Goal: Information Seeking & Learning: Learn about a topic

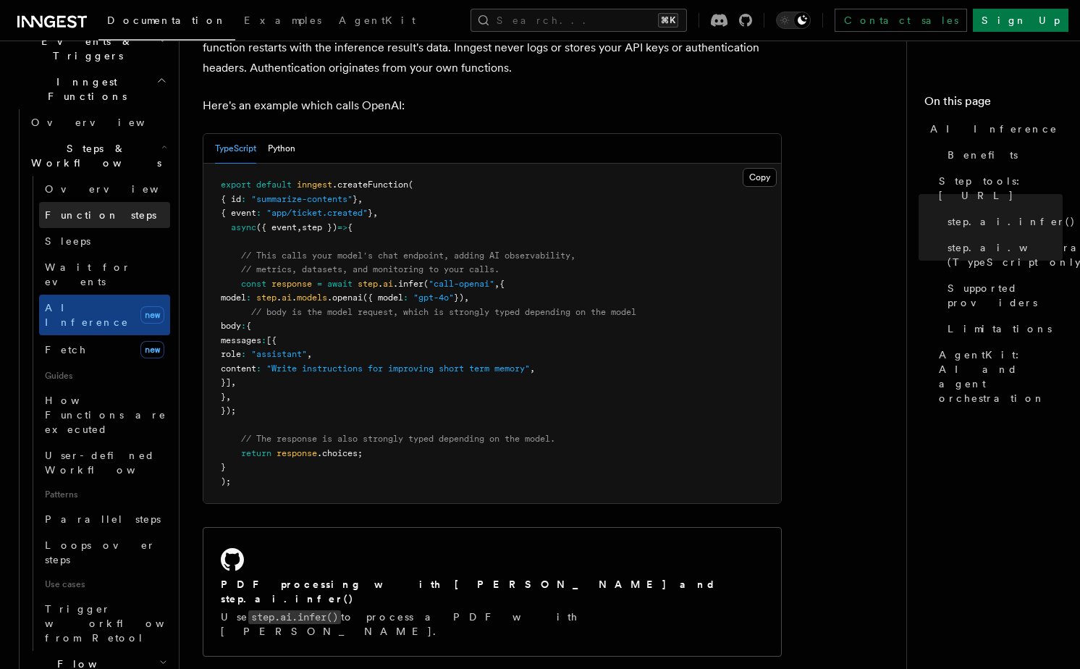
scroll to position [880, 0]
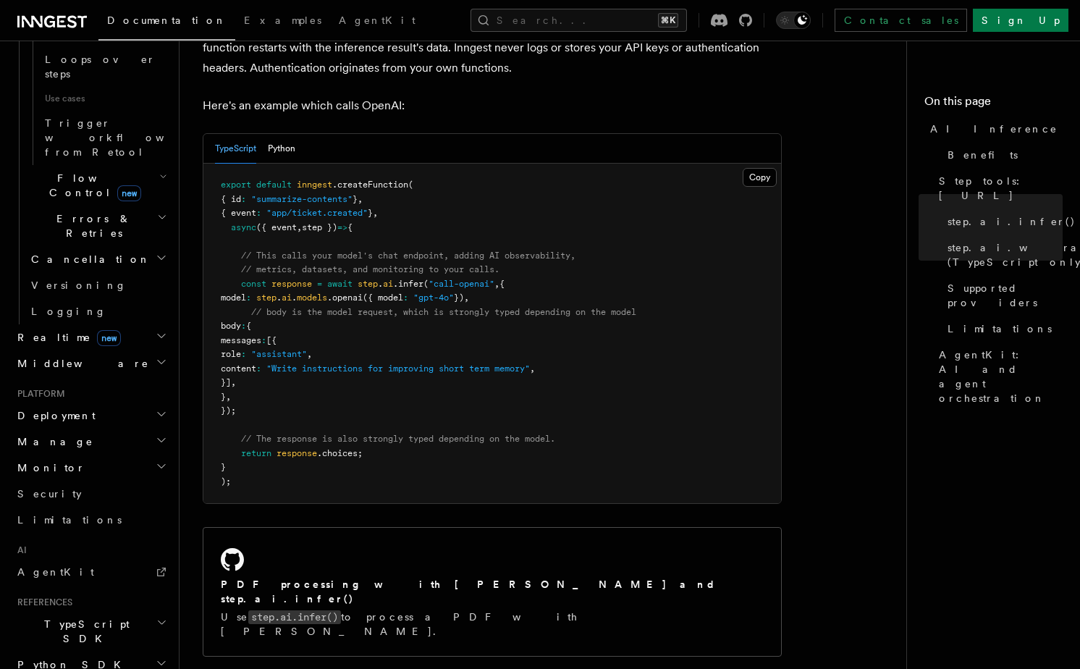
click at [48, 617] on span "TypeScript SDK" at bounding box center [84, 631] width 145 height 29
click at [36, 565] on span "AgentKit" at bounding box center [55, 572] width 77 height 14
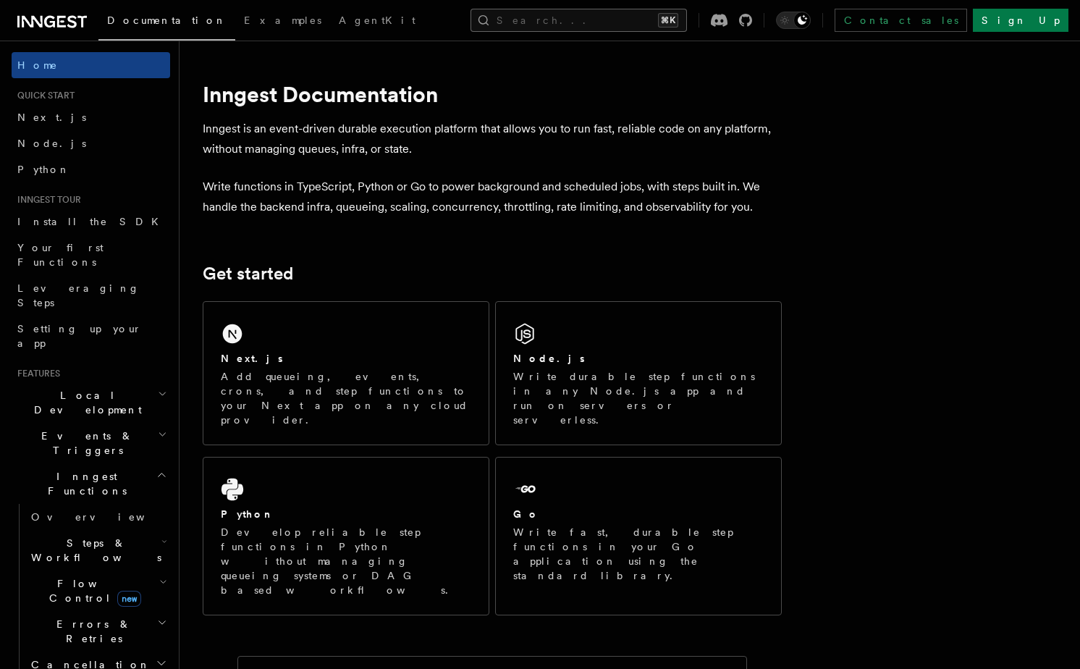
click at [564, 16] on button "Search... ⌘K" at bounding box center [578, 20] width 216 height 23
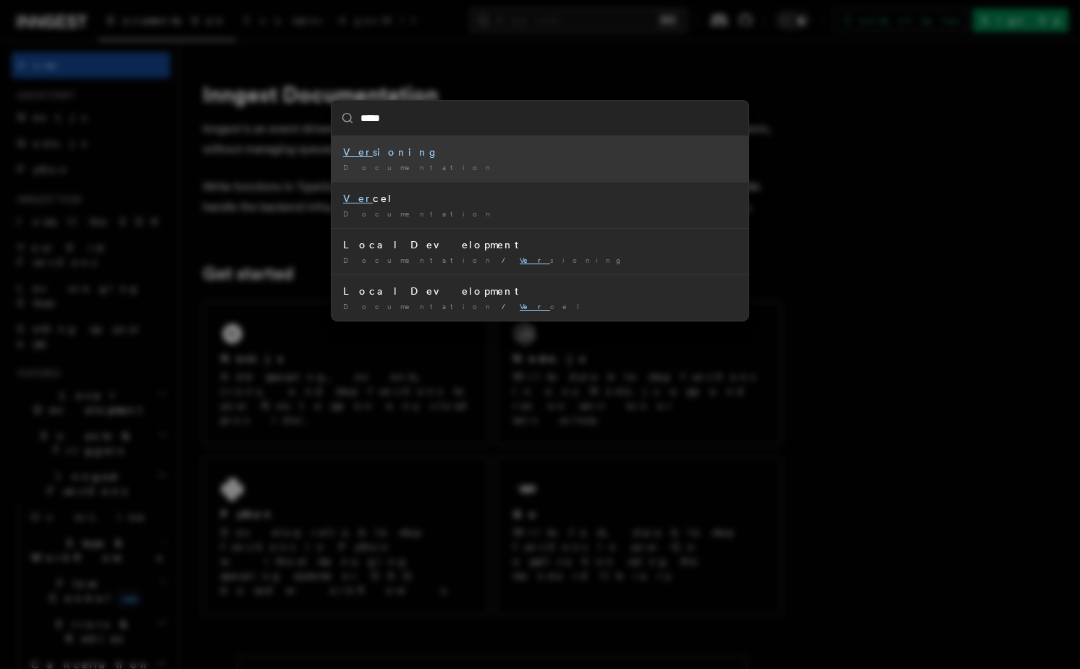
type input "******"
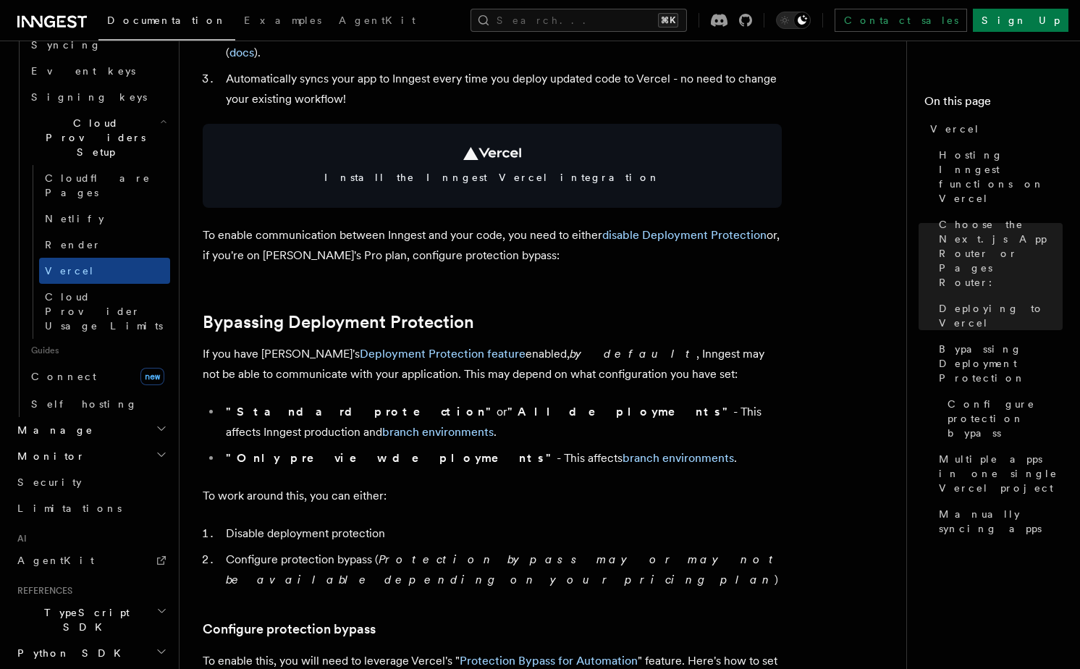
scroll to position [806, 0]
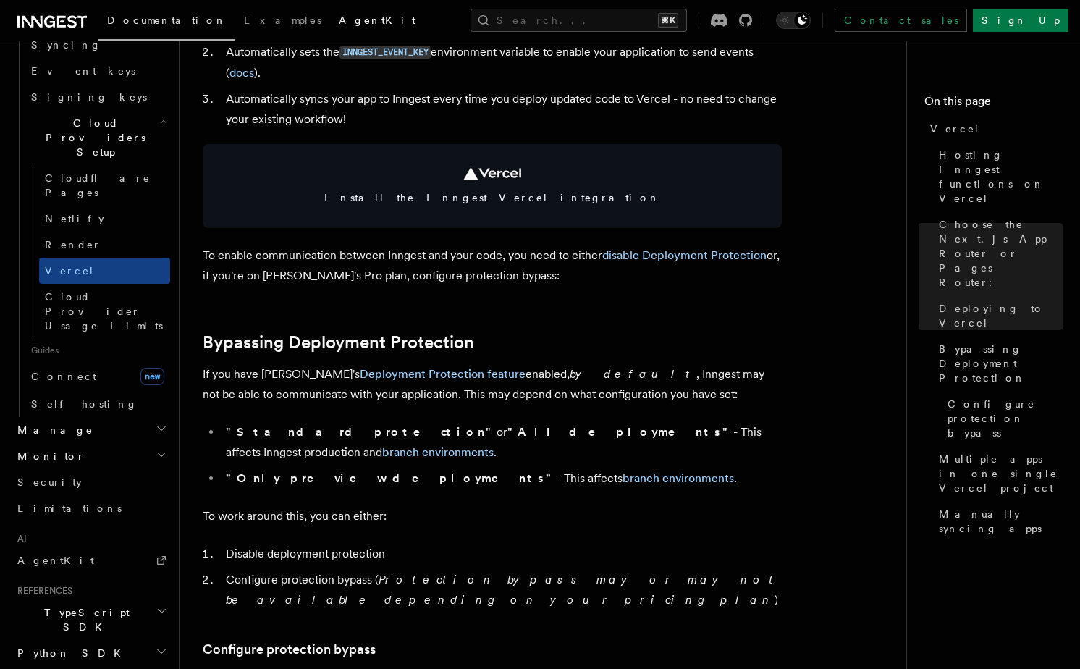
click at [339, 18] on span "AgentKit" at bounding box center [377, 20] width 77 height 12
